Goal: Information Seeking & Learning: Learn about a topic

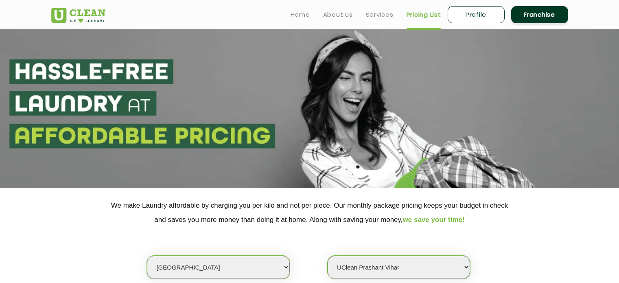
select select "1"
select select "367"
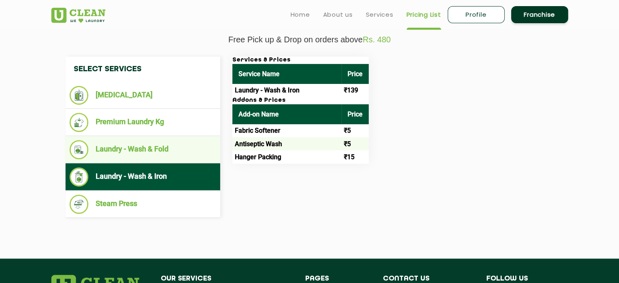
click at [92, 156] on li "Laundry - Wash & Fold" at bounding box center [143, 149] width 147 height 19
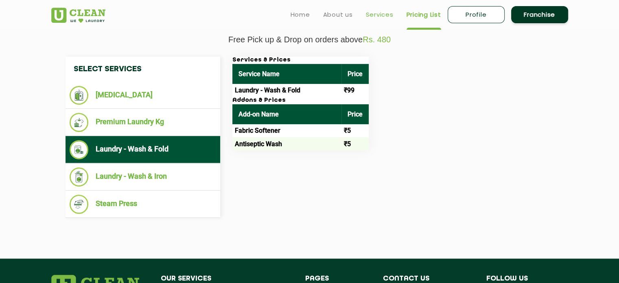
click at [366, 17] on link "Services" at bounding box center [380, 15] width 28 height 10
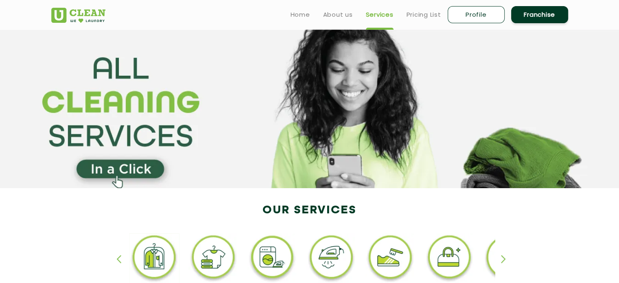
click at [376, 17] on link "Services" at bounding box center [380, 15] width 28 height 10
click at [430, 17] on link "Pricing List" at bounding box center [424, 15] width 35 height 10
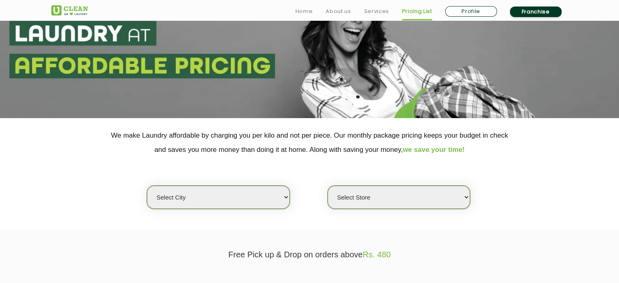
scroll to position [203, 0]
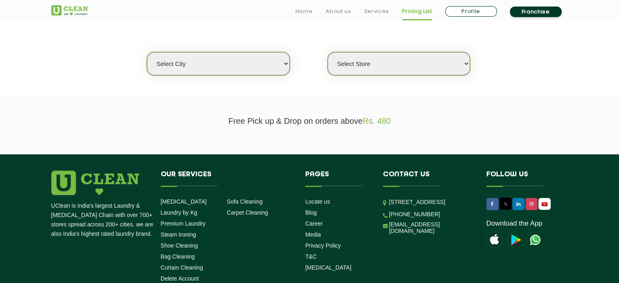
click at [185, 62] on select "Select city [GEOGRAPHIC_DATA] [GEOGRAPHIC_DATA] [GEOGRAPHIC_DATA] [GEOGRAPHIC_D…" at bounding box center [218, 63] width 142 height 23
select select "1"
click at [147, 52] on select "Select city [GEOGRAPHIC_DATA] [GEOGRAPHIC_DATA] [GEOGRAPHIC_DATA] [GEOGRAPHIC_D…" at bounding box center [218, 63] width 142 height 23
select select "0"
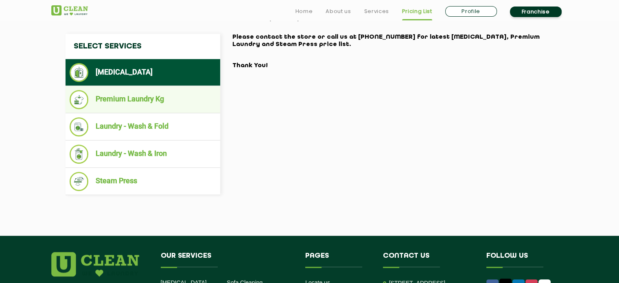
scroll to position [326, 0]
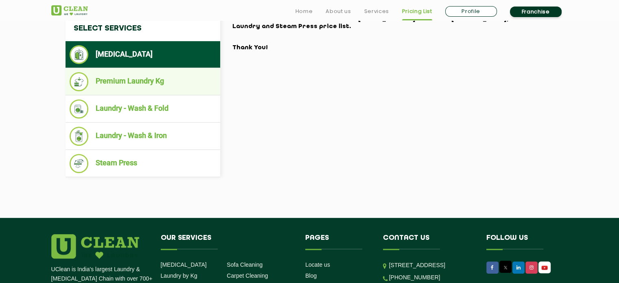
click at [142, 85] on li "Premium Laundry Kg" at bounding box center [143, 81] width 147 height 19
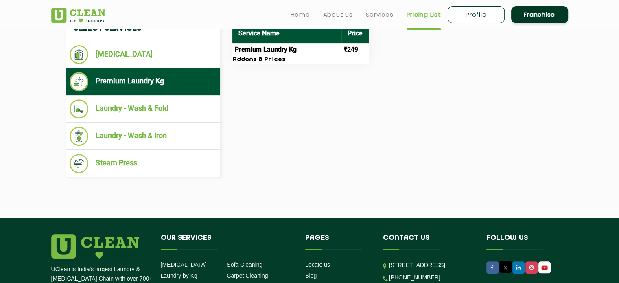
scroll to position [285, 0]
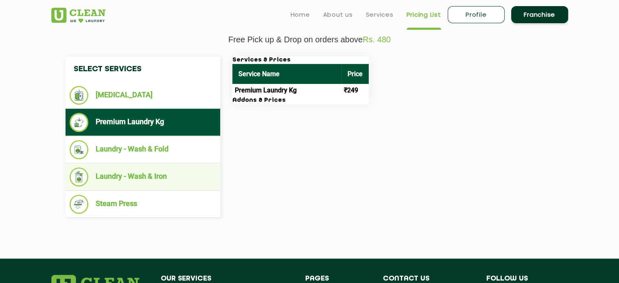
click at [143, 182] on li "Laundry - Wash & Iron" at bounding box center [143, 176] width 147 height 19
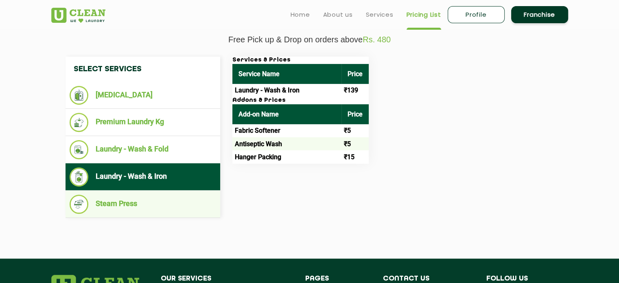
click at [135, 196] on li "Steam Press" at bounding box center [143, 204] width 147 height 19
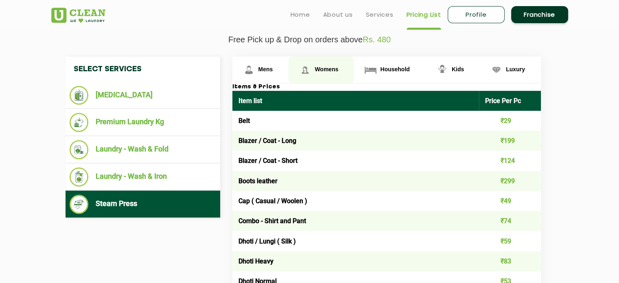
click at [322, 63] on link "Womens" at bounding box center [322, 70] width 66 height 26
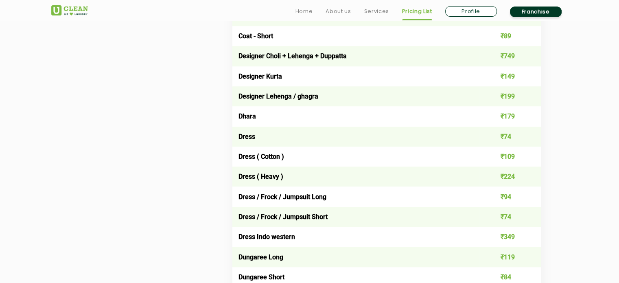
scroll to position [651, 0]
